Goal: Subscribe to service/newsletter

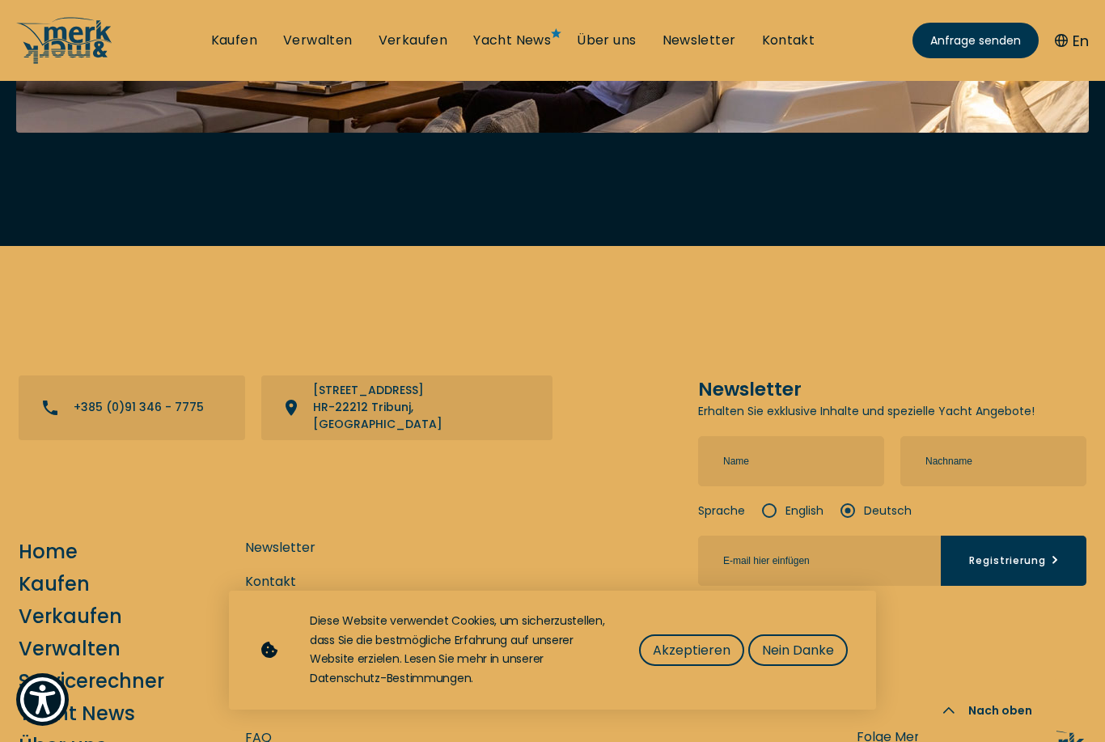
scroll to position [6798, 0]
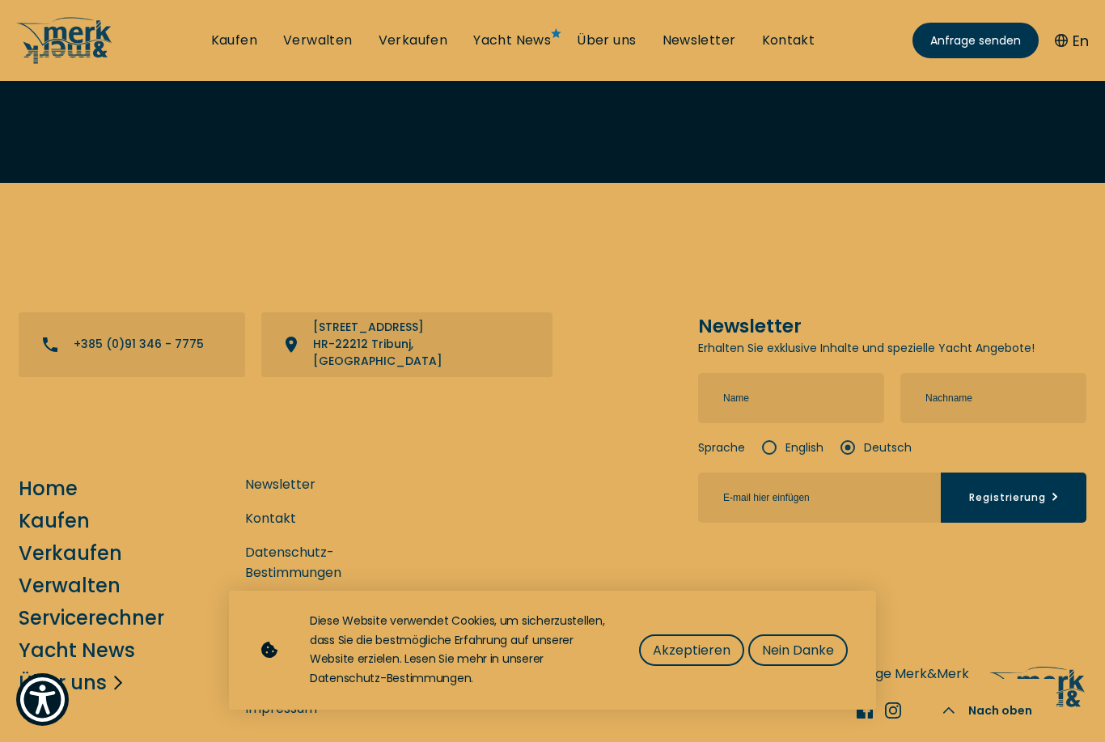
click at [57, 668] on link "Über uns" at bounding box center [63, 682] width 88 height 28
click at [112, 675] on icon at bounding box center [115, 683] width 16 height 16
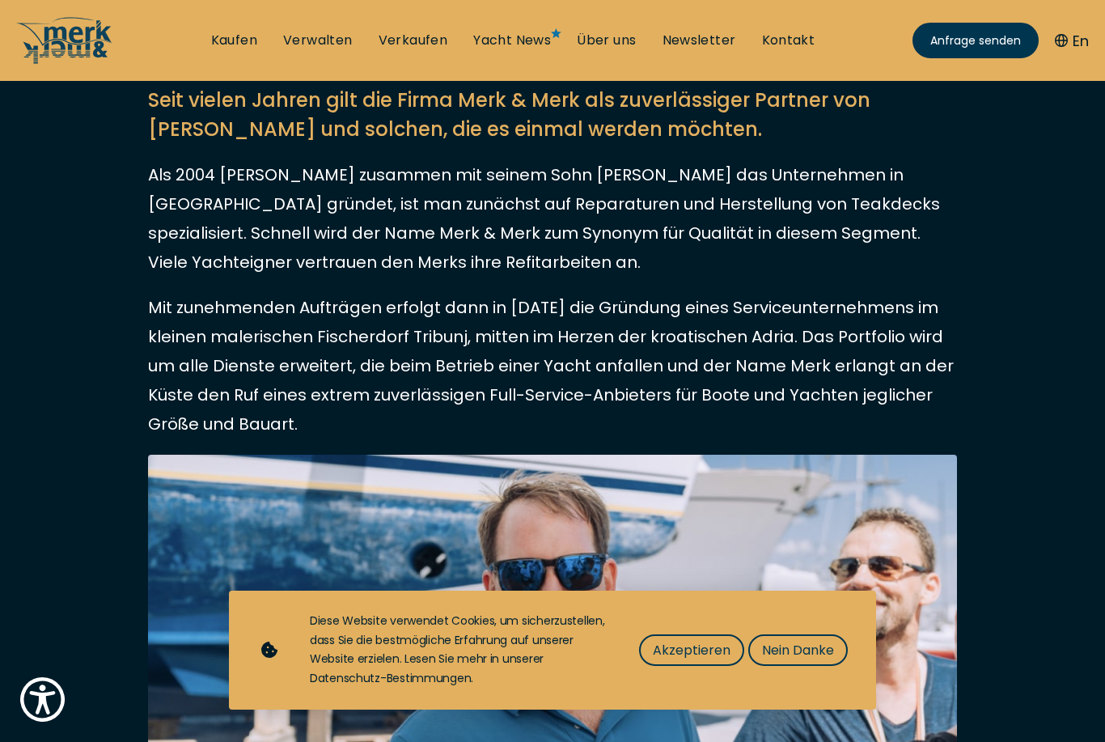
scroll to position [425, 0]
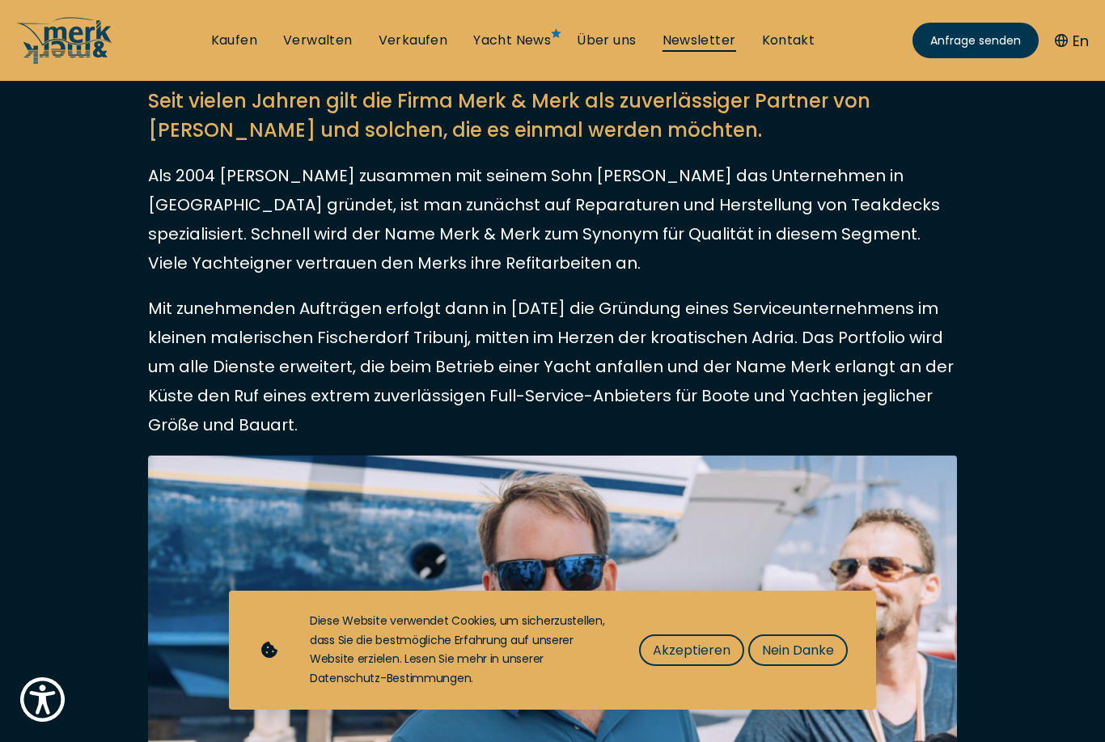
click at [717, 40] on link "Newsletter" at bounding box center [699, 41] width 74 height 18
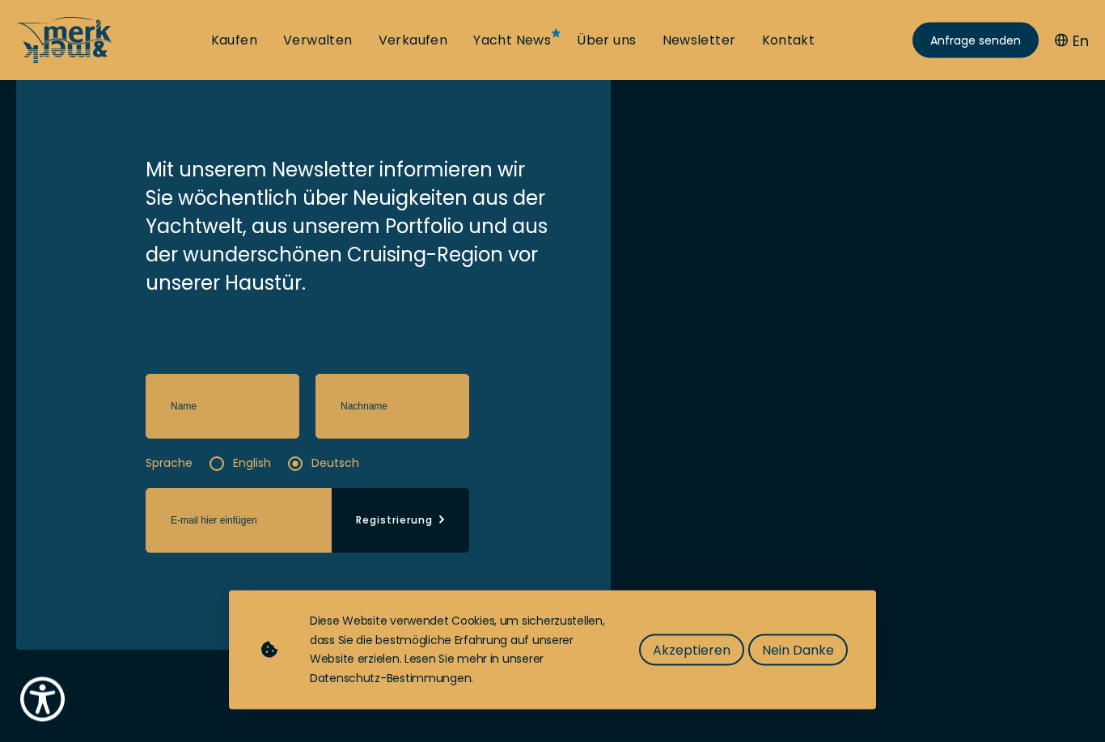
scroll to position [290, 0]
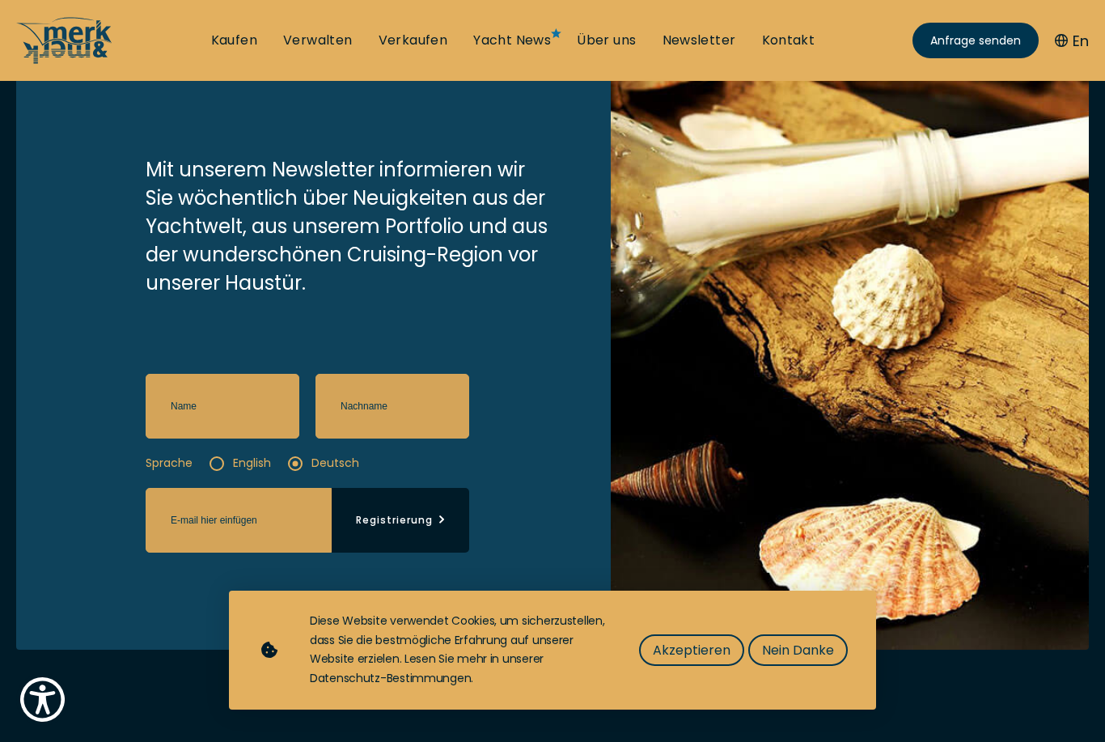
click at [251, 429] on input "text" at bounding box center [223, 406] width 154 height 65
type input "Eva"
click at [400, 426] on input "text" at bounding box center [392, 406] width 154 height 65
type input "Schreiber"
click at [221, 522] on input "email" at bounding box center [239, 520] width 186 height 65
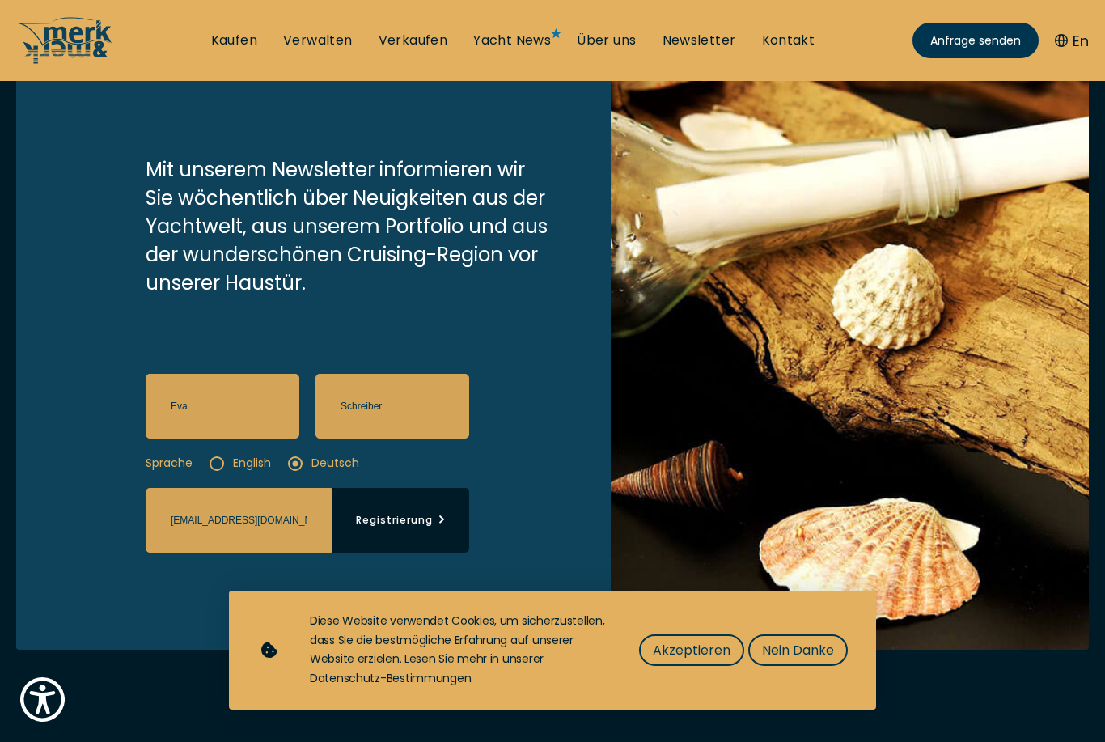
type input "eva@m-yachts.com"
click at [387, 552] on button "Registrierung" at bounding box center [401, 520] width 138 height 65
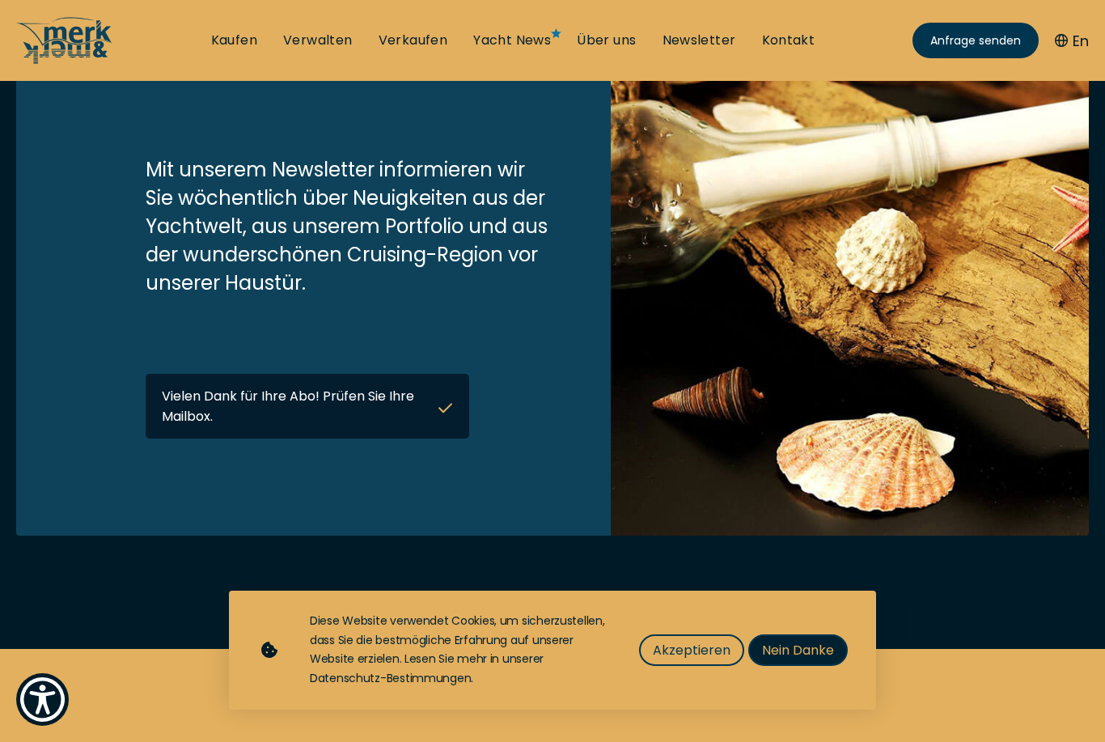
click at [826, 665] on button "Nein Danke" at bounding box center [797, 650] width 99 height 32
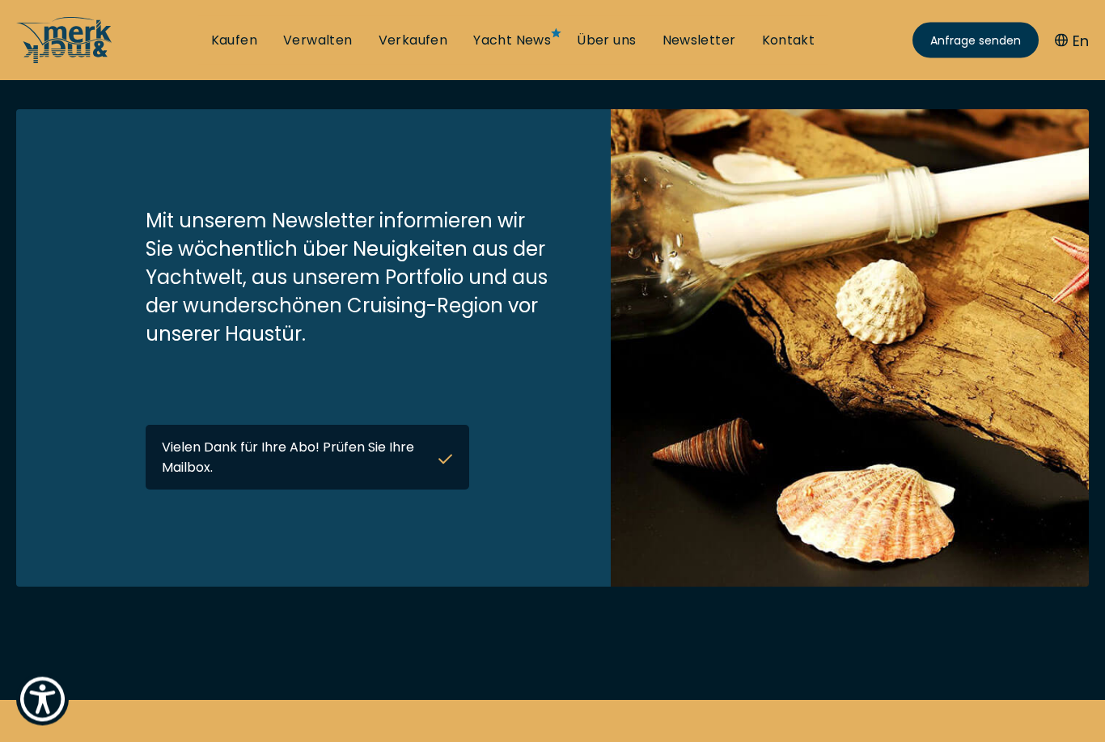
scroll to position [0, 0]
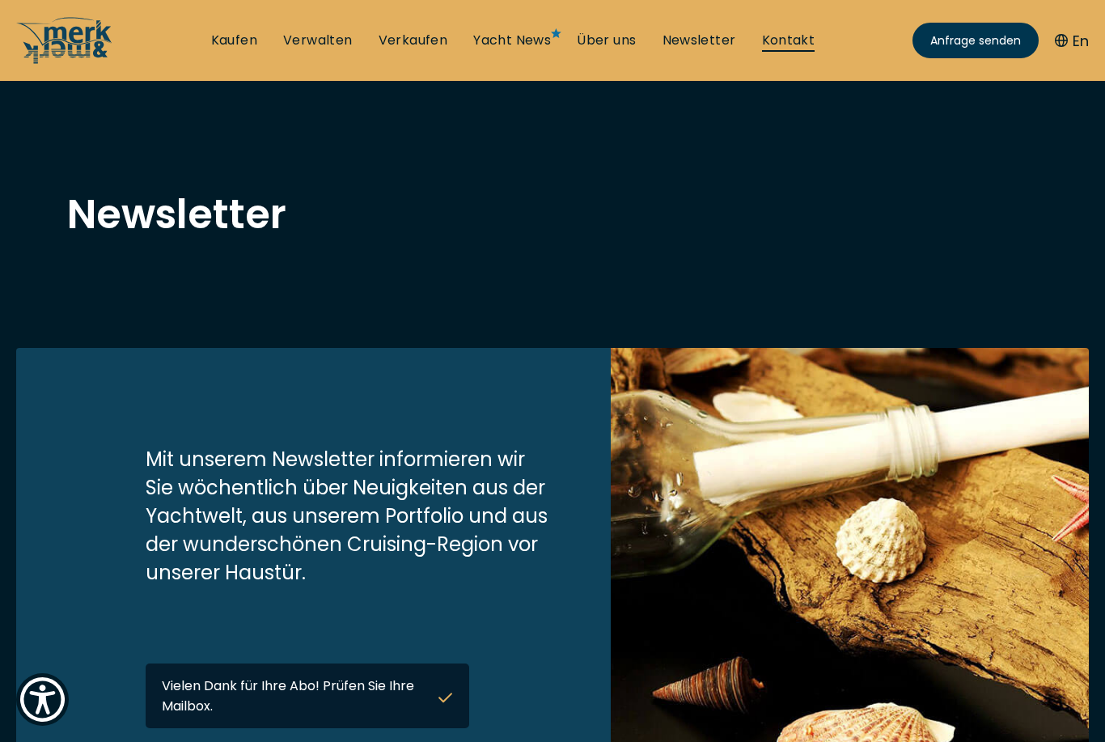
click at [789, 41] on link "Kontakt" at bounding box center [788, 41] width 53 height 18
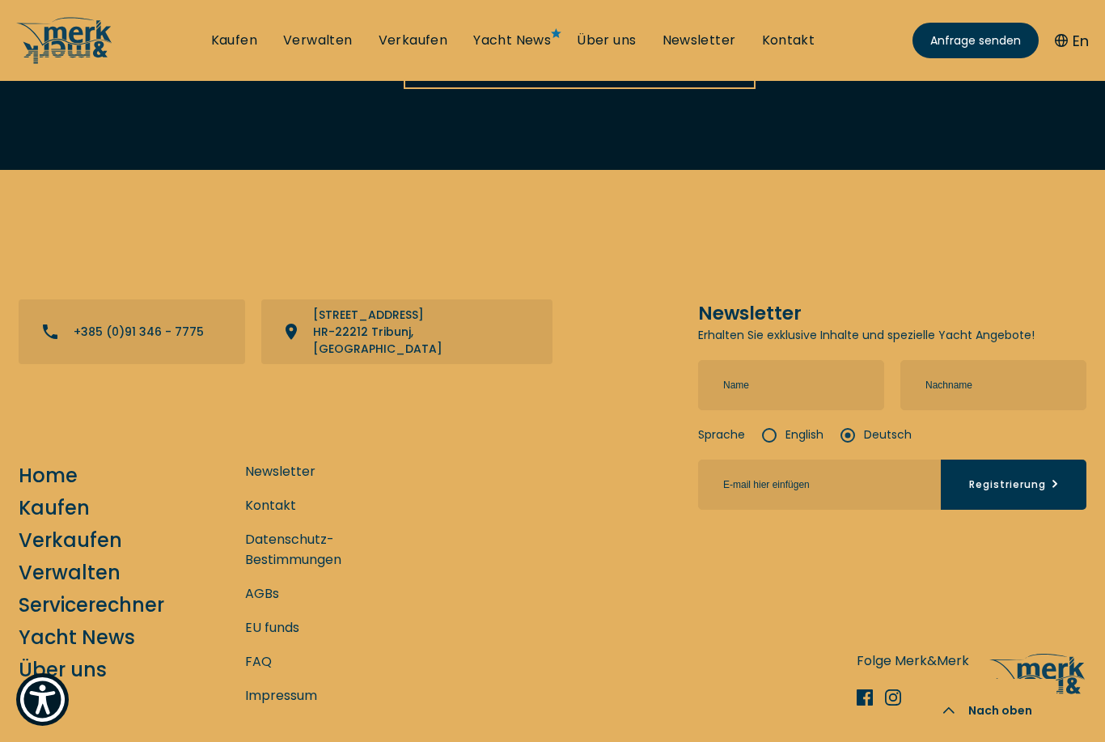
scroll to position [3492, 0]
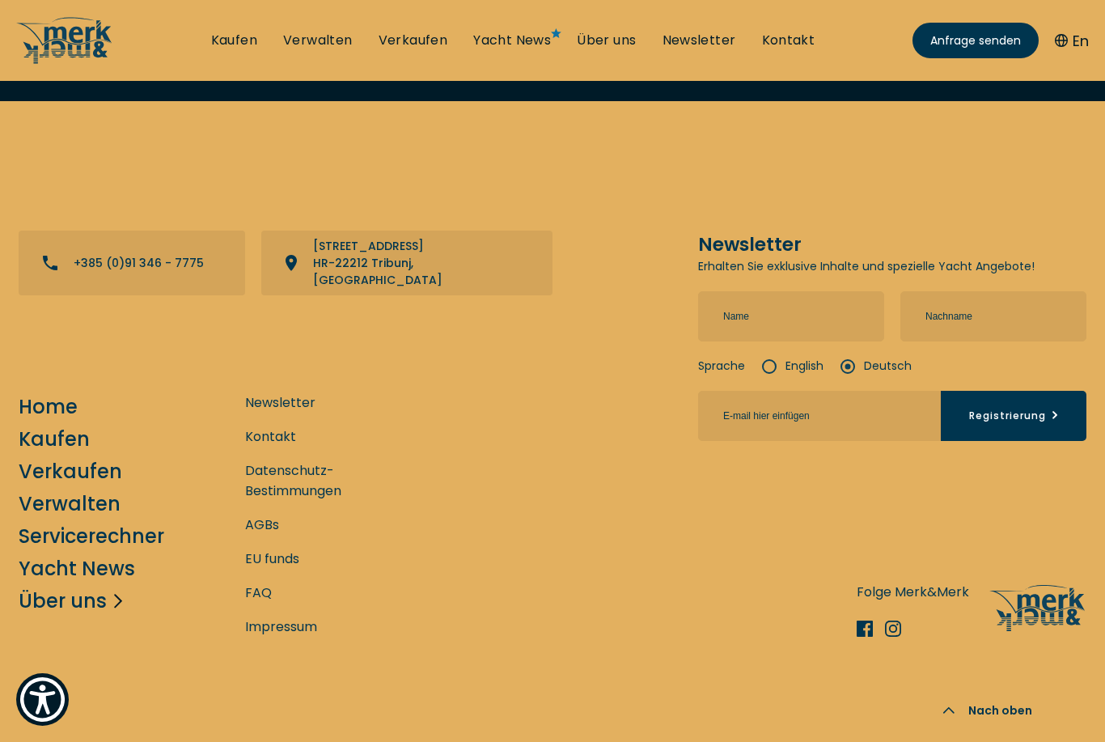
click at [87, 586] on link "Über uns" at bounding box center [63, 600] width 88 height 28
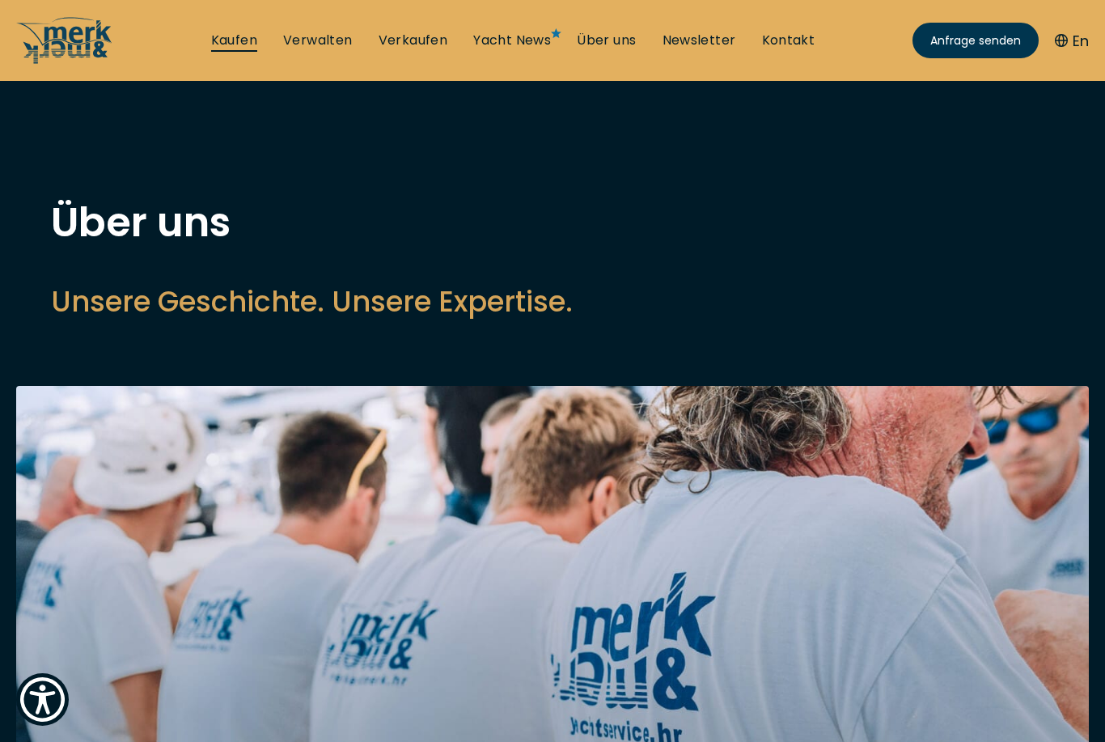
click at [253, 40] on link "Kaufen" at bounding box center [234, 41] width 46 height 18
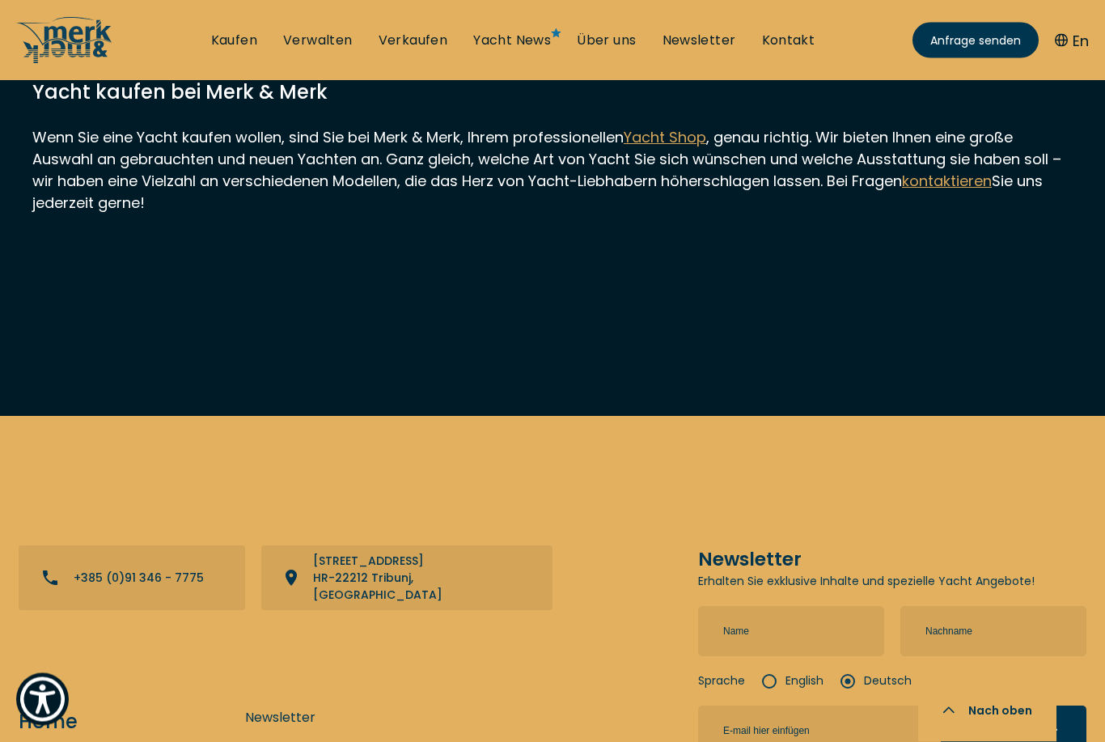
scroll to position [15405, 0]
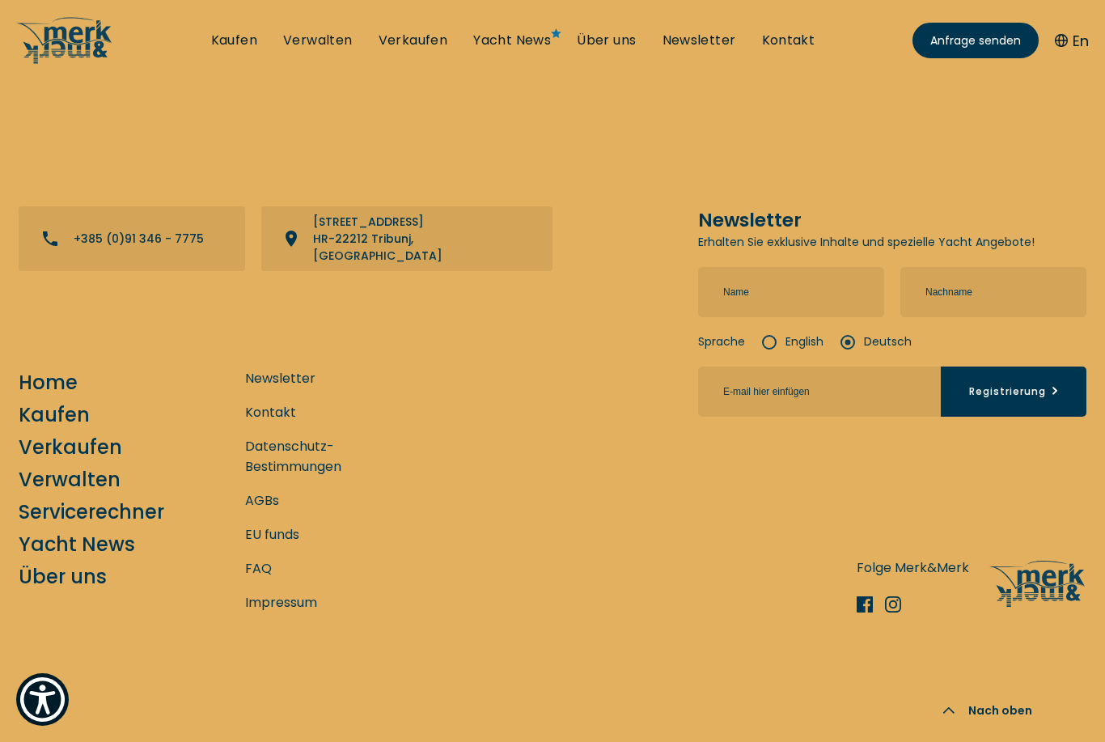
click at [632, 449] on div "Kontakt +385 (0)91 346 - 7775 View directions on a map Jurjevgradska 2, Marina …" at bounding box center [553, 327] width 1068 height 243
click at [292, 422] on link "Kontakt" at bounding box center [270, 412] width 51 height 20
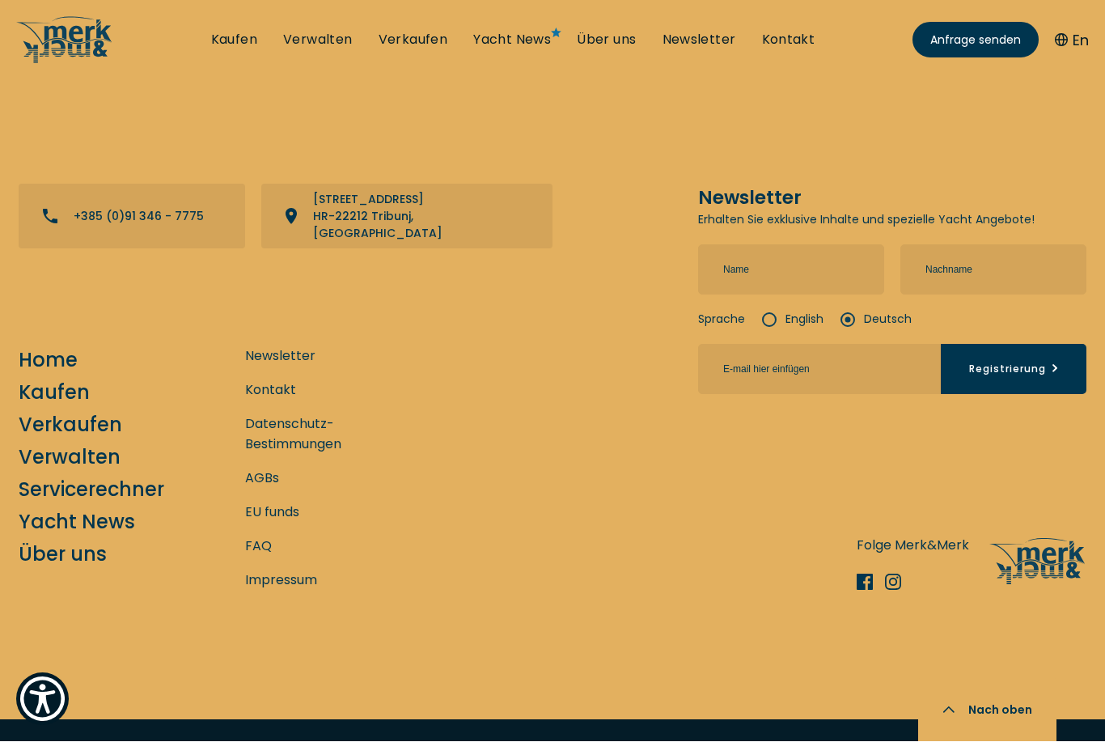
scroll to position [3544, 0]
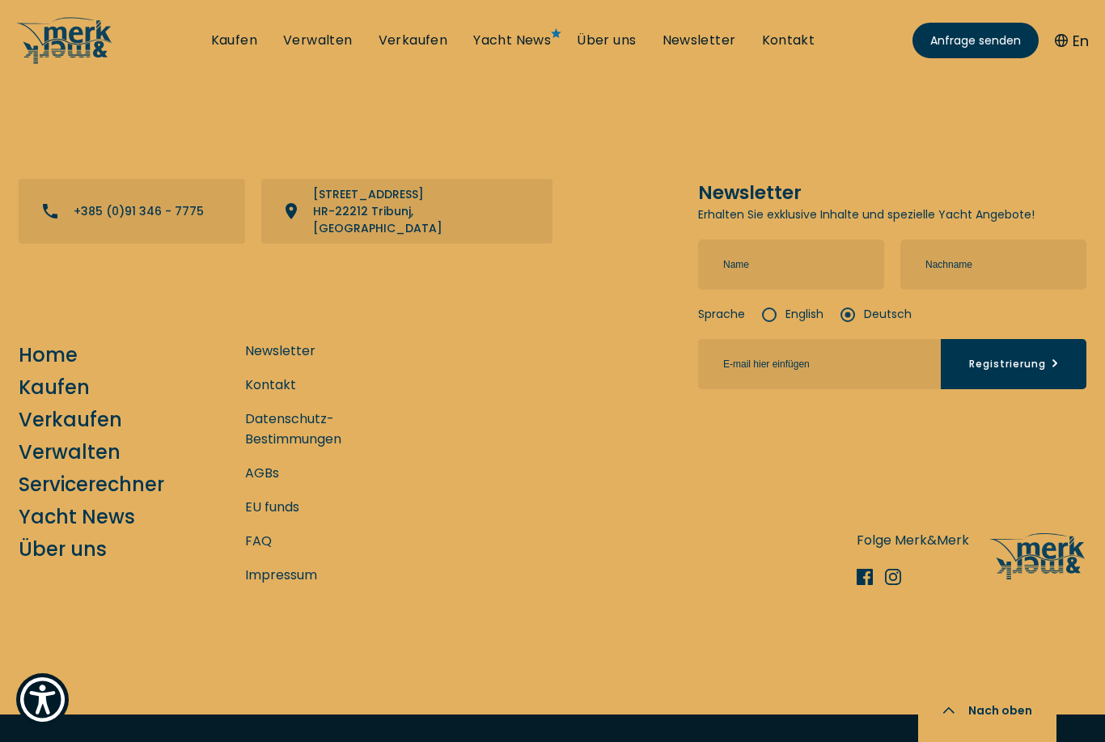
click at [599, 0] on nav "Kaufen Verwalten Verkaufen Yacht News Über uns Newsletter Kontakt Senden Sie un…" at bounding box center [552, 40] width 1105 height 81
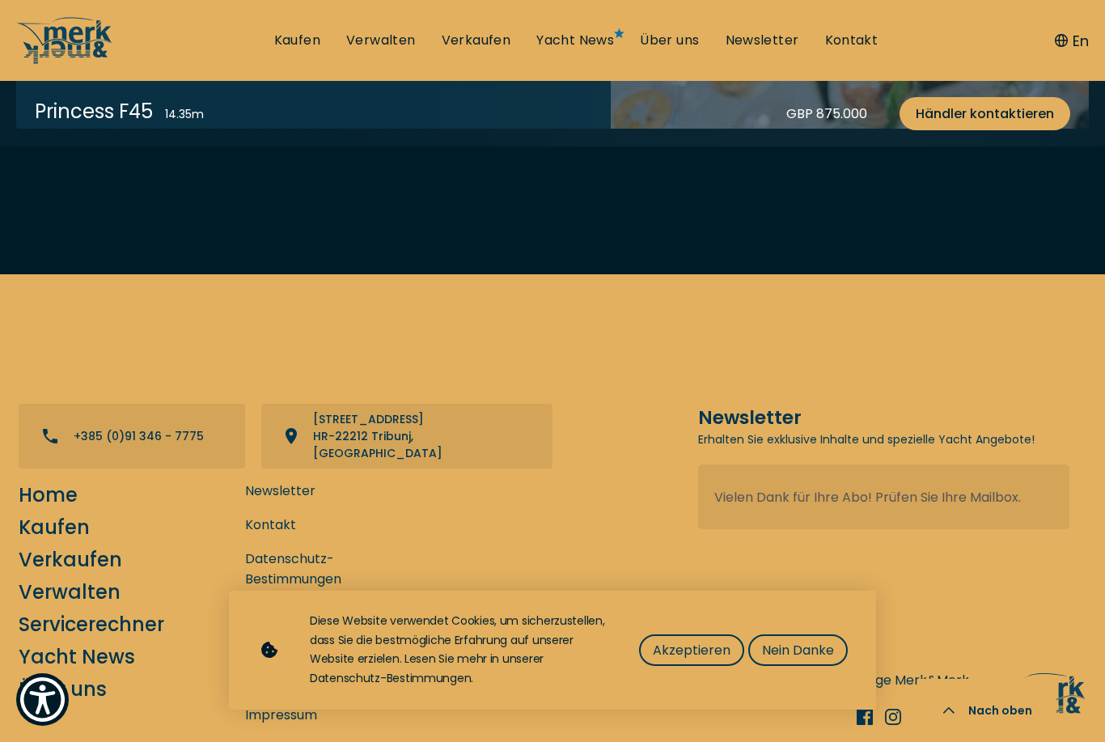
scroll to position [5319, 0]
